Goal: Information Seeking & Learning: Understand process/instructions

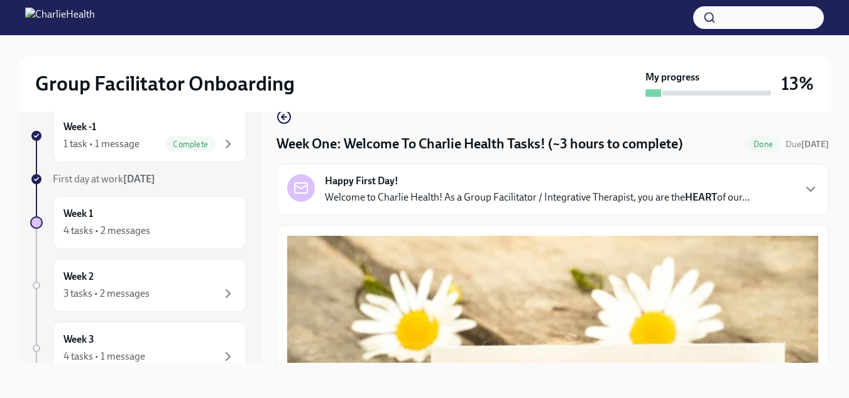
scroll to position [1801, 0]
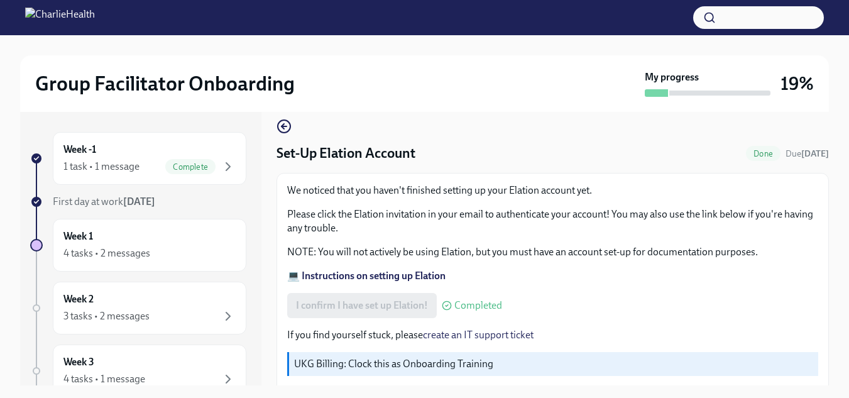
scroll to position [25, 0]
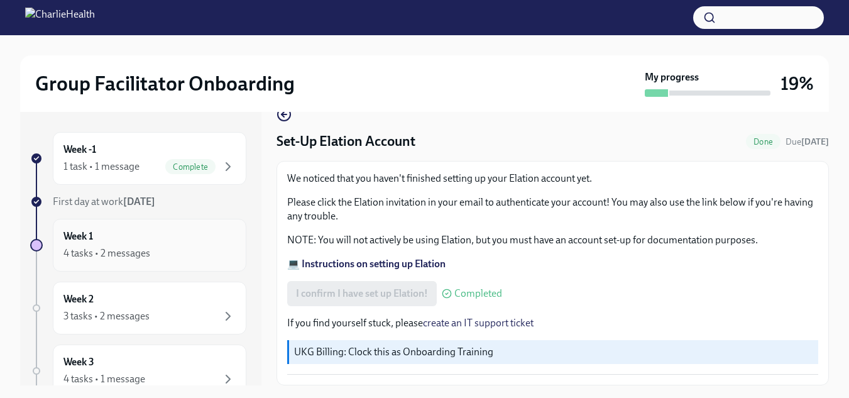
click at [143, 230] on div "Week 1 4 tasks • 2 messages" at bounding box center [149, 244] width 172 height 31
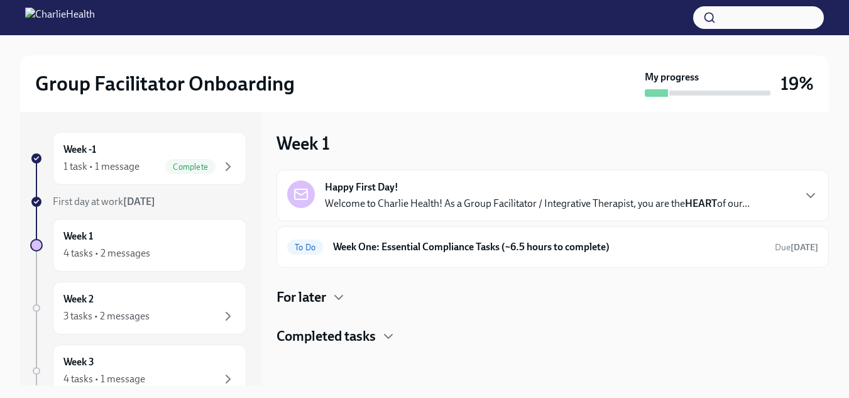
click at [779, 190] on div "Happy First Day! Welcome to Charlie Health! As a Group Facilitator / Integrativ…" at bounding box center [552, 195] width 531 height 30
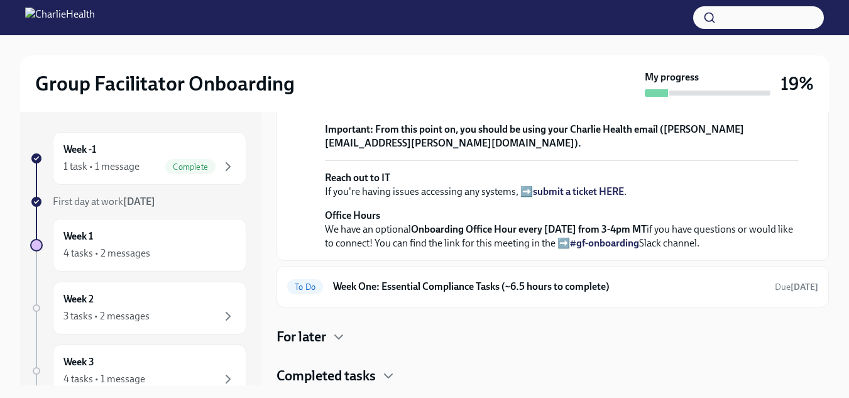
scroll to position [524, 0]
click at [719, 289] on h6 "Week One: Essential Compliance Tasks (~6.5 hours to complete)" at bounding box center [549, 287] width 432 height 14
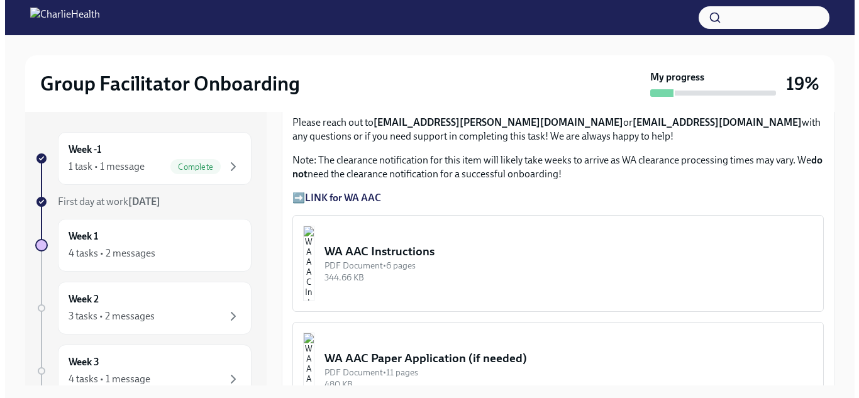
scroll to position [952, 0]
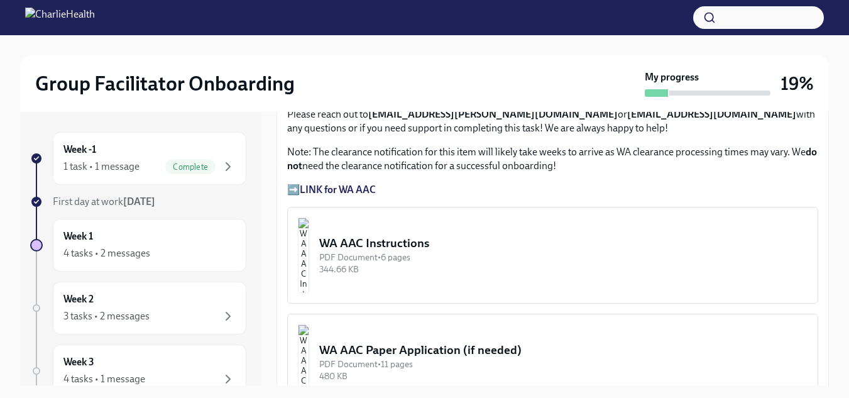
click at [511, 242] on div "WA AAC Instructions" at bounding box center [563, 243] width 488 height 16
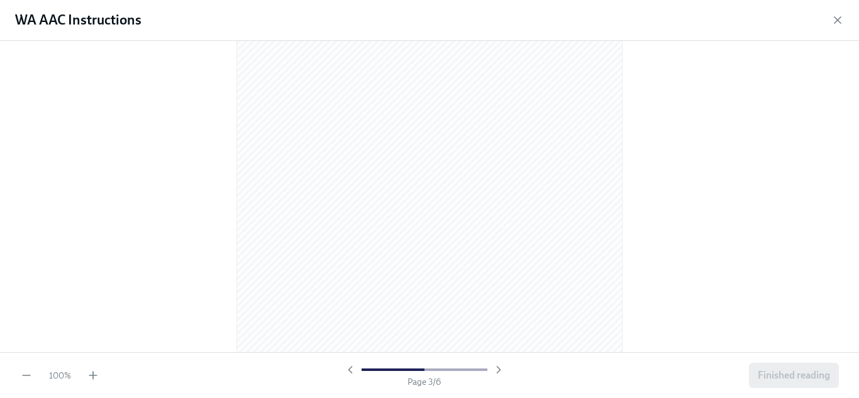
scroll to position [1157, 0]
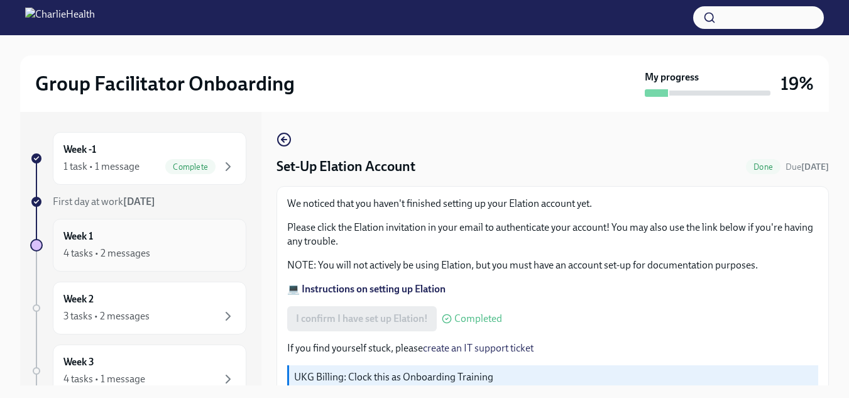
click at [186, 240] on div "Week 1 4 tasks • 2 messages" at bounding box center [149, 244] width 172 height 31
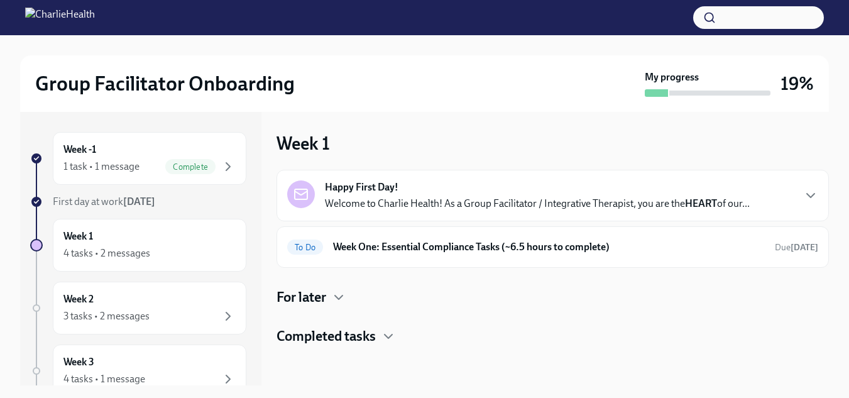
click at [795, 189] on div "Happy First Day! Welcome to Charlie Health! As a Group Facilitator / Integrativ…" at bounding box center [552, 195] width 531 height 30
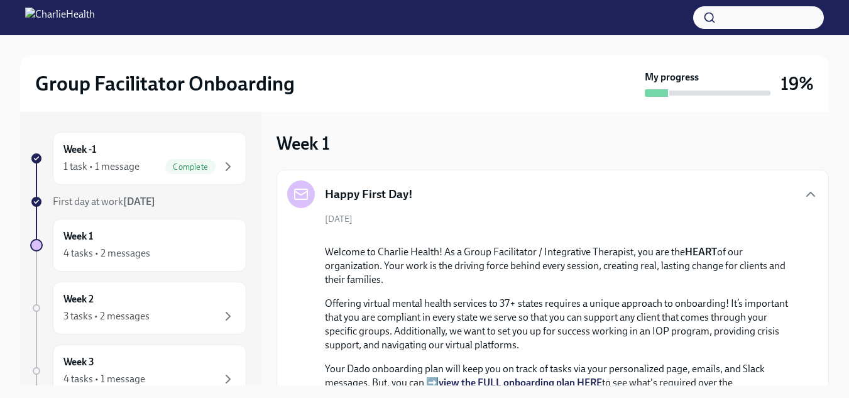
click at [803, 189] on icon "button" at bounding box center [810, 194] width 15 height 15
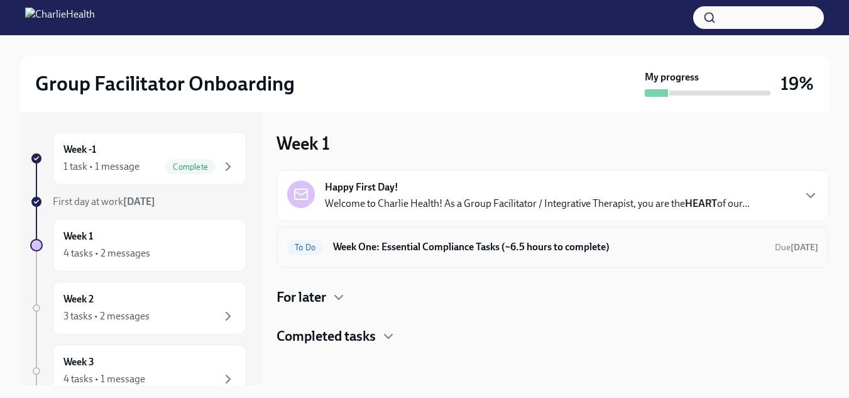
click at [764, 243] on div "To Do Week One: Essential Compliance Tasks (~6.5 hours to complete) Due [DATE]" at bounding box center [552, 247] width 531 height 20
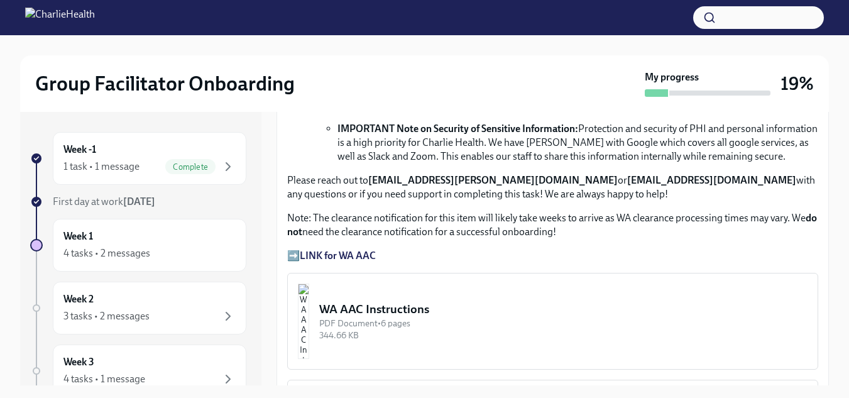
scroll to position [877, 0]
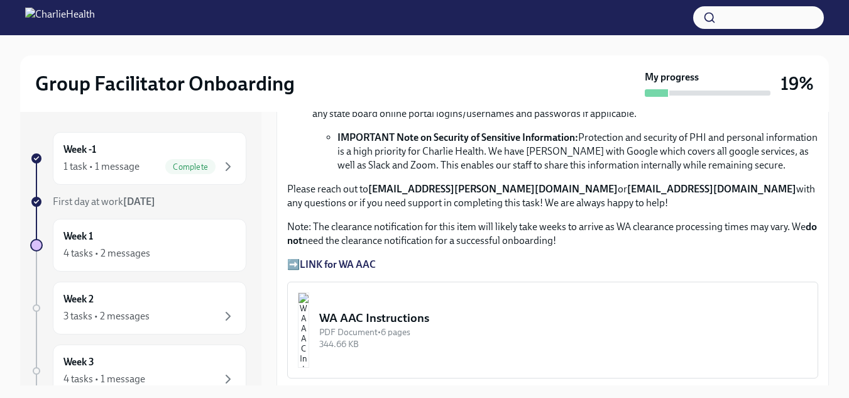
click at [316, 258] on strong "LINK for WA AAC" at bounding box center [338, 264] width 76 height 12
click at [320, 258] on strong "LINK for WA AAC" at bounding box center [338, 264] width 76 height 12
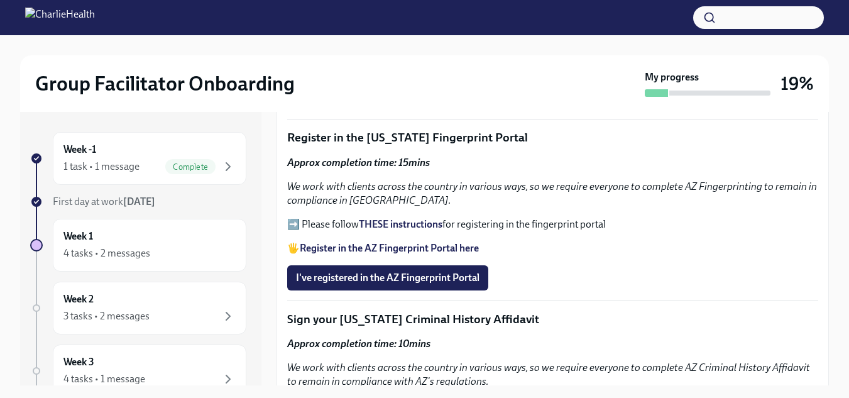
scroll to position [1241, 0]
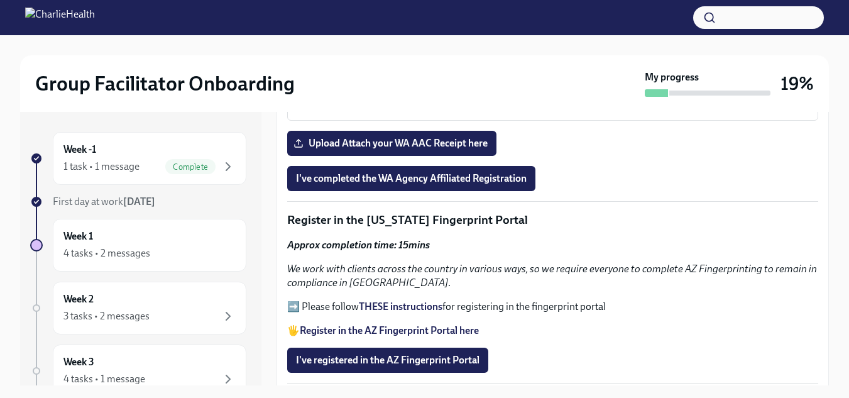
click at [409, 324] on strong "Register in the AZ Fingerprint Portal here" at bounding box center [389, 330] width 179 height 12
click at [386, 303] on strong "THESE instructions" at bounding box center [401, 306] width 84 height 12
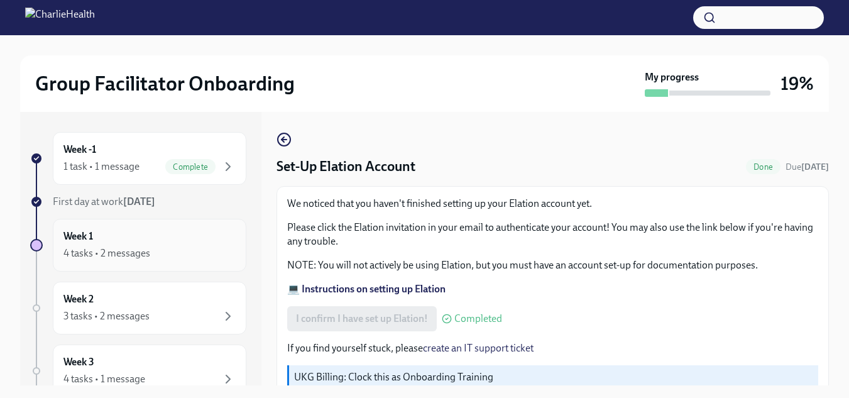
click at [136, 241] on div "Week 1 4 tasks • 2 messages" at bounding box center [149, 244] width 172 height 31
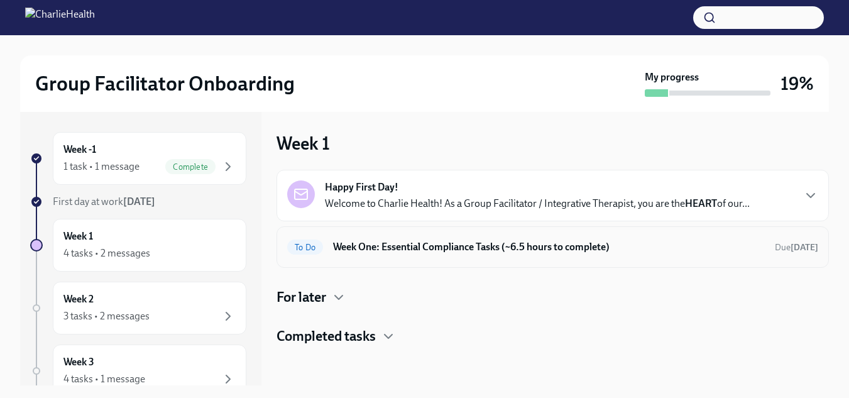
click at [708, 238] on div "To Do Week One: Essential Compliance Tasks (~6.5 hours to complete) Due [DATE]" at bounding box center [552, 247] width 531 height 20
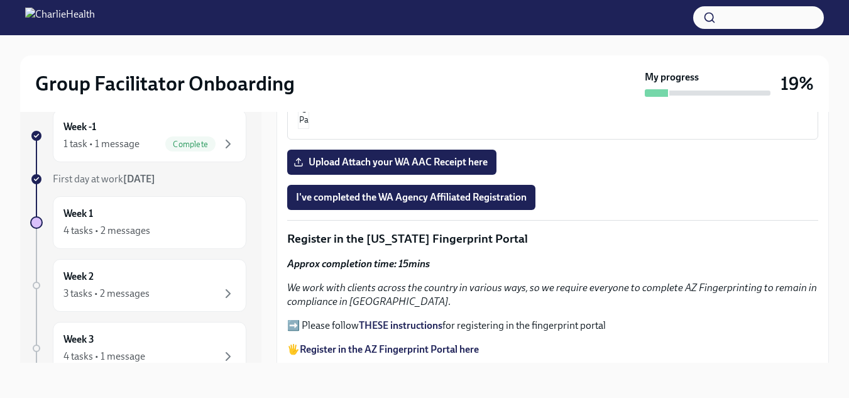
scroll to position [1233, 0]
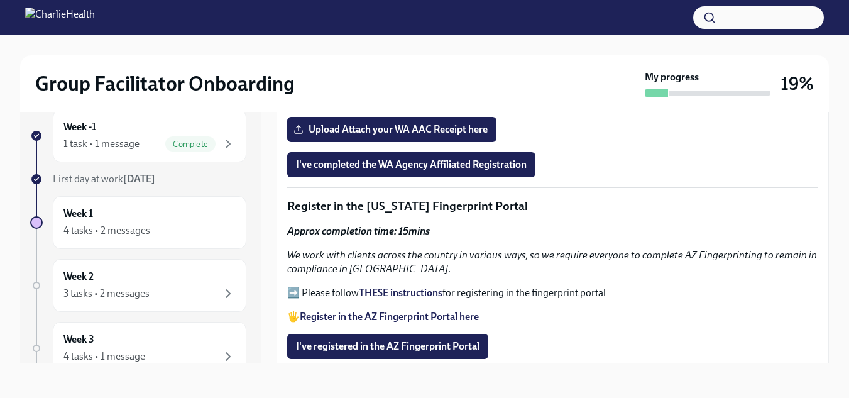
click at [405, 287] on strong "THESE instructions" at bounding box center [401, 293] width 84 height 12
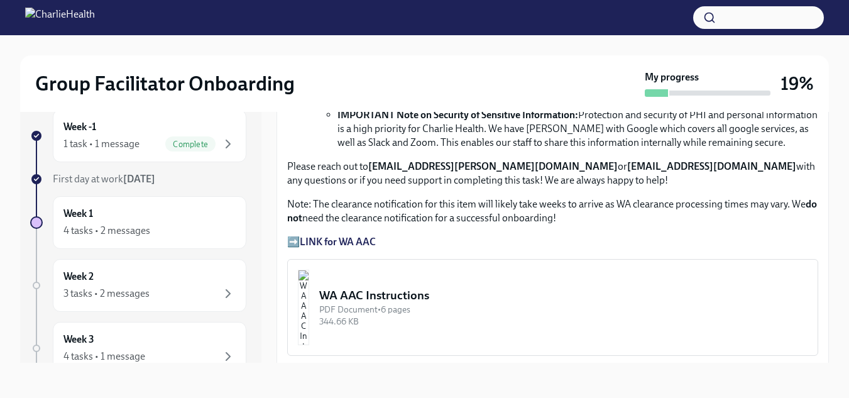
scroll to position [902, 0]
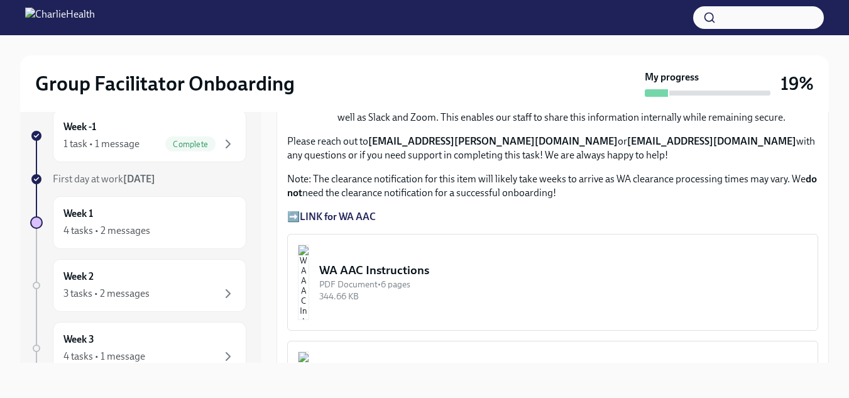
click at [311, 211] on strong "LINK for WA AAC" at bounding box center [338, 217] width 76 height 12
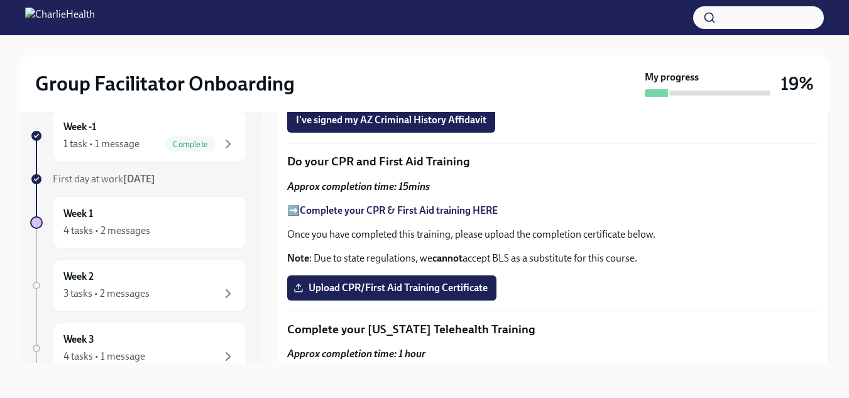
scroll to position [1638, 0]
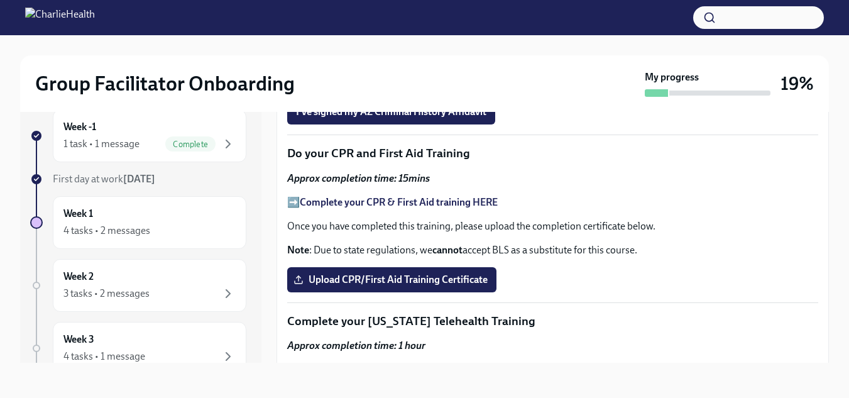
click at [471, 196] on strong "Complete your CPR & First Aid training HERE" at bounding box center [399, 202] width 198 height 12
click at [472, 273] on span "Upload CPR/First Aid Training Certificate" at bounding box center [392, 279] width 192 height 13
click at [0, 0] on input "Upload CPR/First Aid Training Certificate" at bounding box center [0, 0] width 0 height 0
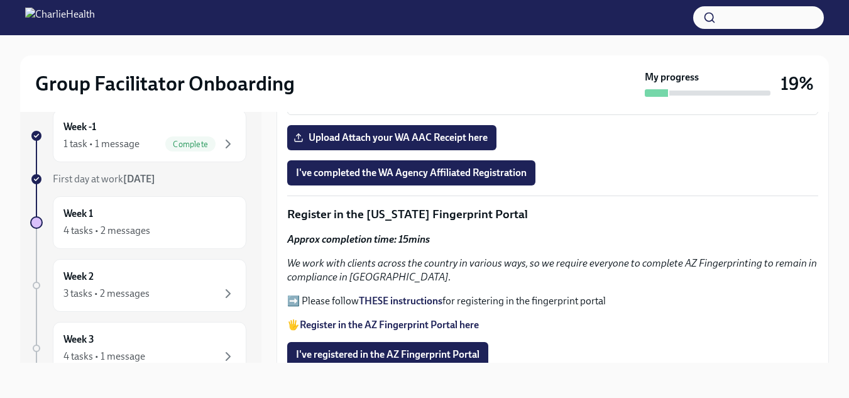
scroll to position [1233, 0]
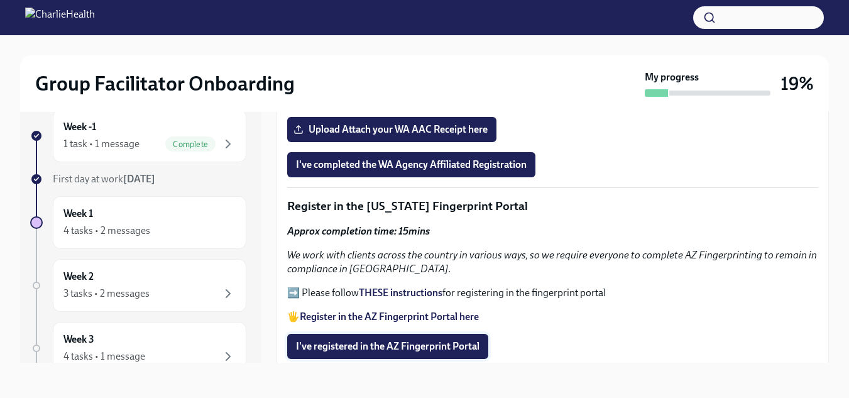
click at [426, 342] on span "I've registered in the AZ Fingerprint Portal" at bounding box center [388, 346] width 184 height 13
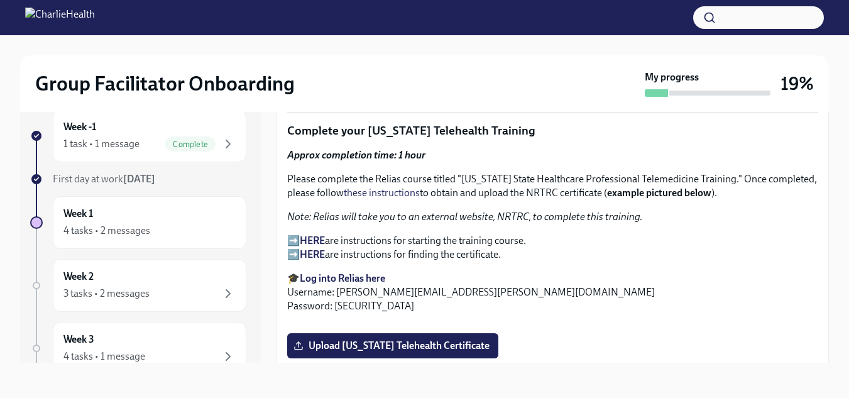
scroll to position [1820, 0]
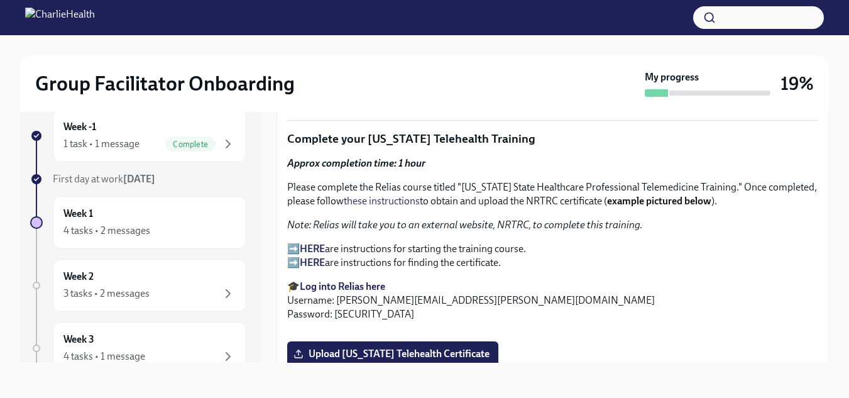
click at [364, 283] on strong "Log into Relias here" at bounding box center [342, 286] width 85 height 12
click at [294, 258] on p "➡️ HERE are instructions for starting the training course. ➡️ HERE are instruct…" at bounding box center [552, 256] width 531 height 28
click at [319, 258] on strong "HERE" at bounding box center [312, 262] width 25 height 12
click at [344, 281] on strong "Log into Relias here" at bounding box center [342, 286] width 85 height 12
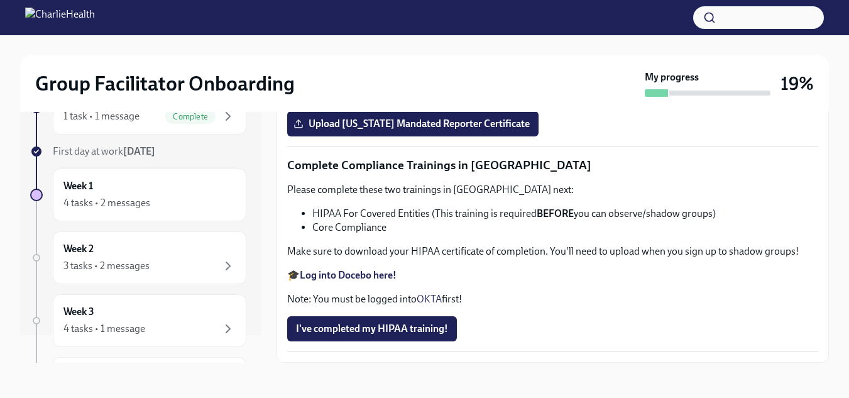
scroll to position [0, 0]
